Goal: Check status

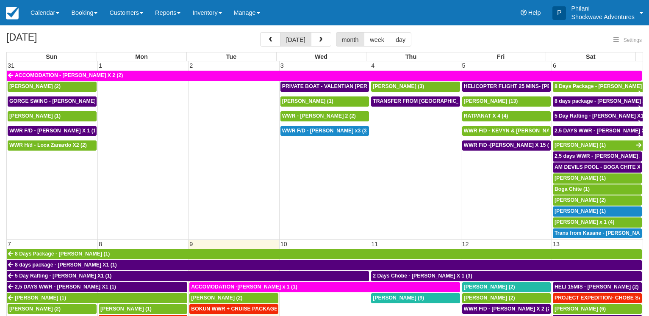
select select
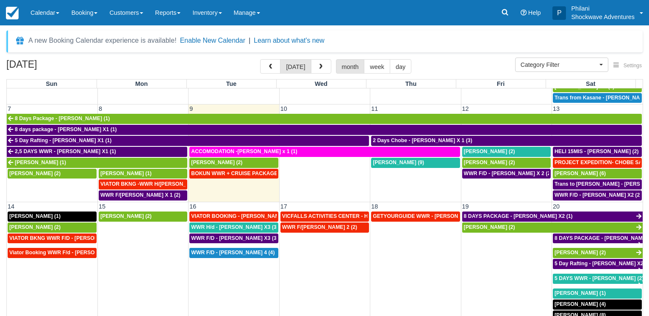
scroll to position [81, 0]
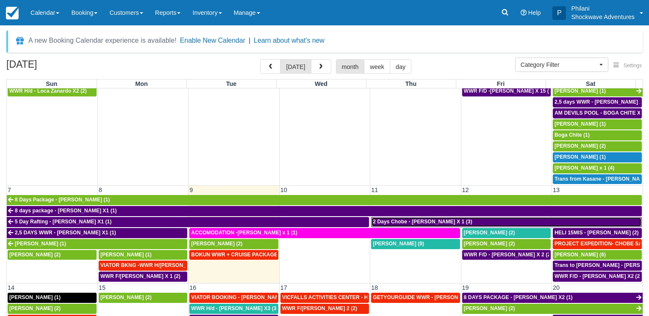
click at [418, 219] on span "2 Days Chobe - Ruth Huwe X 1 (3)" at bounding box center [423, 222] width 100 height 6
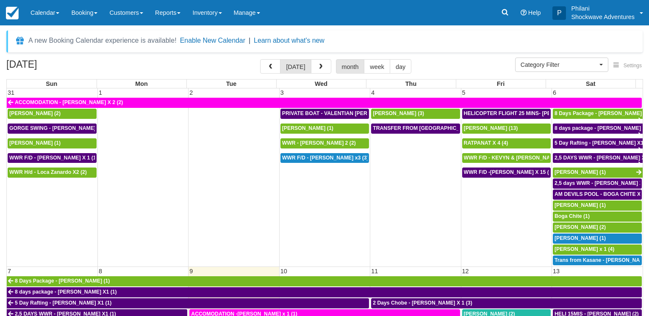
select select
